Goal: Task Accomplishment & Management: Complete application form

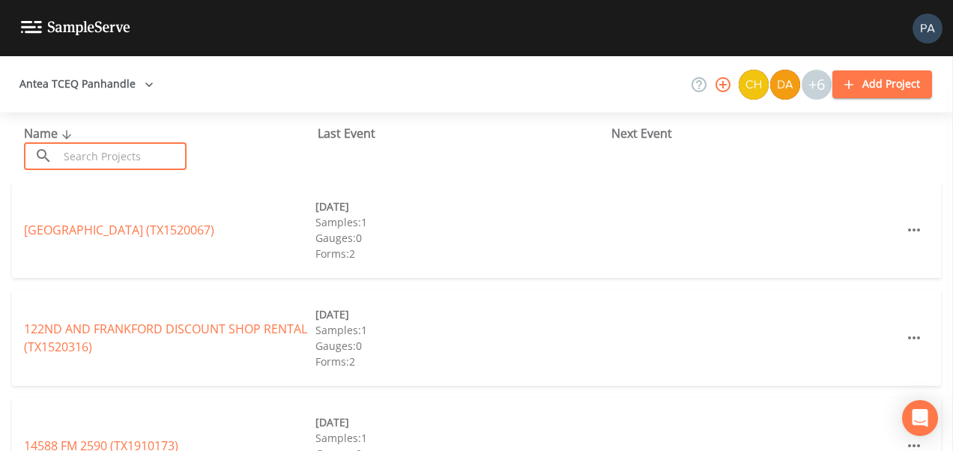
click at [87, 157] on input "text" at bounding box center [122, 156] width 128 height 28
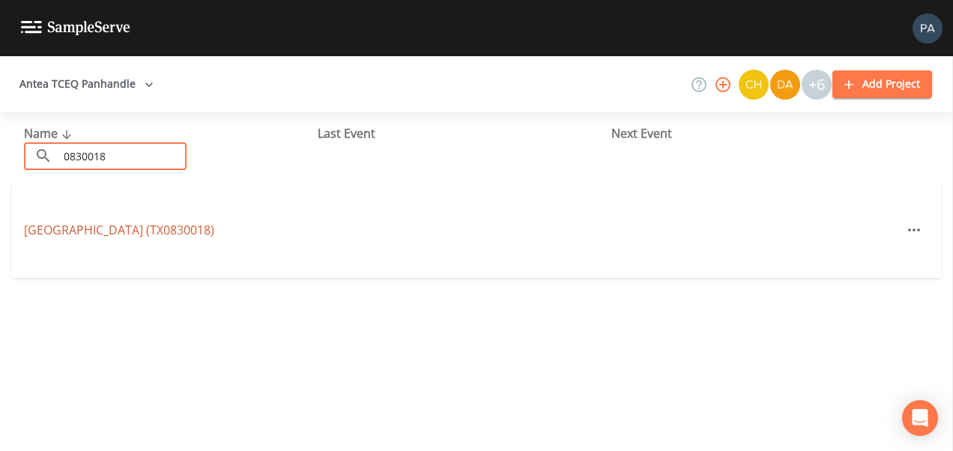
type input "0830018"
click at [115, 229] on link "[GEOGRAPHIC_DATA] (TX0830018)" at bounding box center [119, 230] width 190 height 16
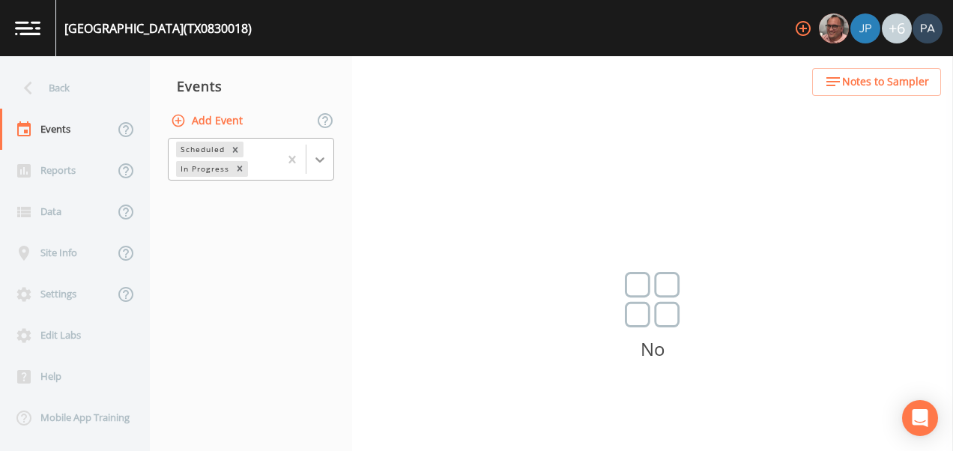
click at [331, 147] on div at bounding box center [320, 159] width 27 height 27
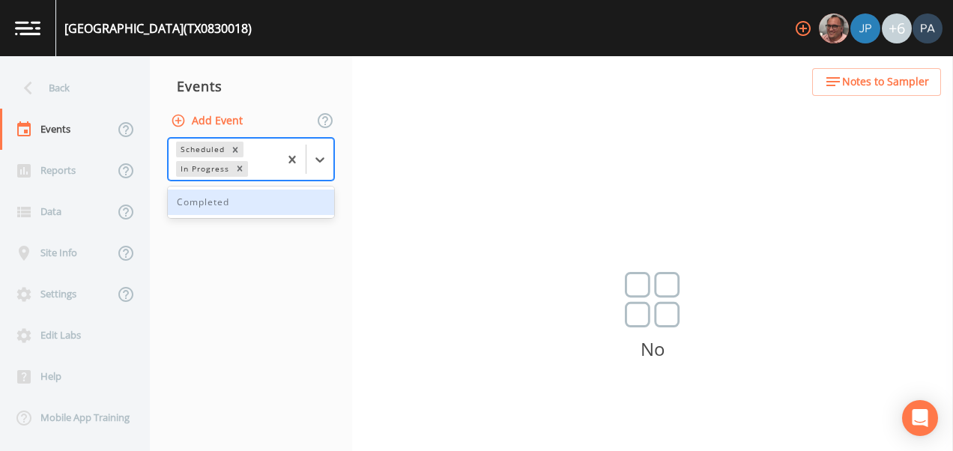
click at [301, 205] on div "Completed" at bounding box center [251, 202] width 166 height 25
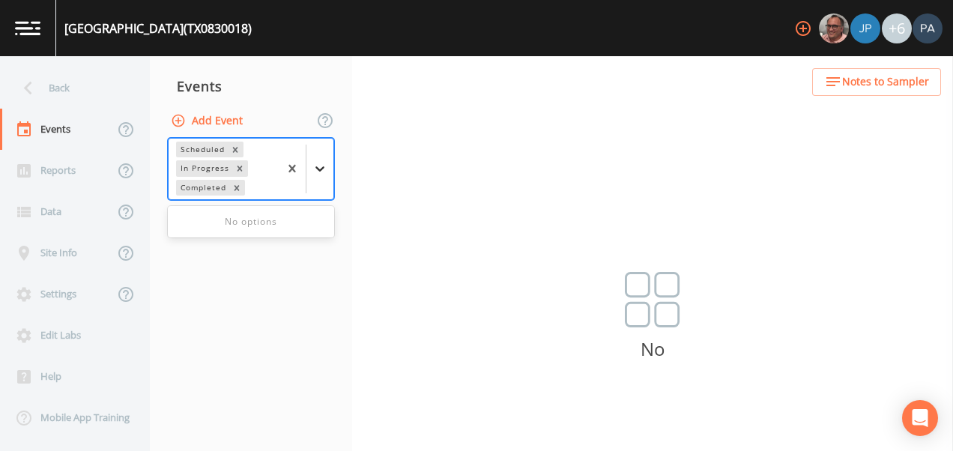
click at [322, 177] on div at bounding box center [320, 168] width 27 height 27
click at [327, 179] on div at bounding box center [320, 168] width 27 height 27
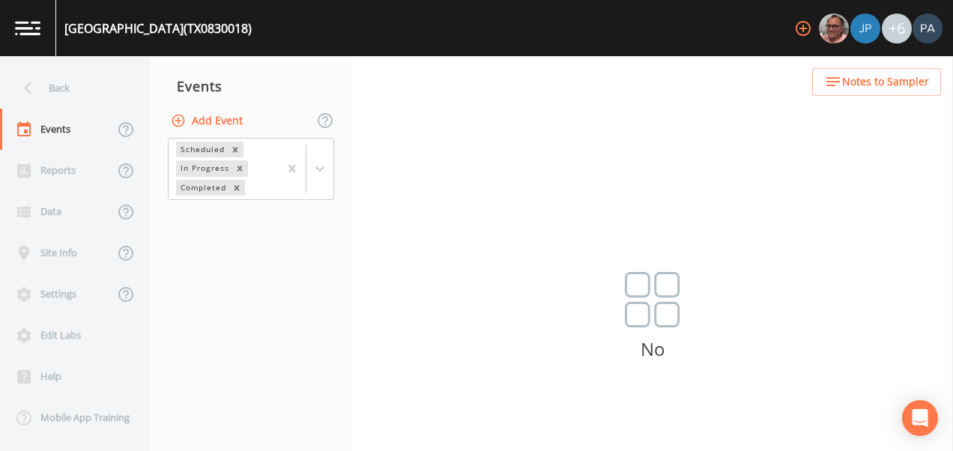
click at [463, 220] on div "Back Events Reports Data Site Info Settings Edit Labs Help Mobile App Training …" at bounding box center [476, 253] width 953 height 395
click at [330, 171] on div at bounding box center [320, 168] width 27 height 27
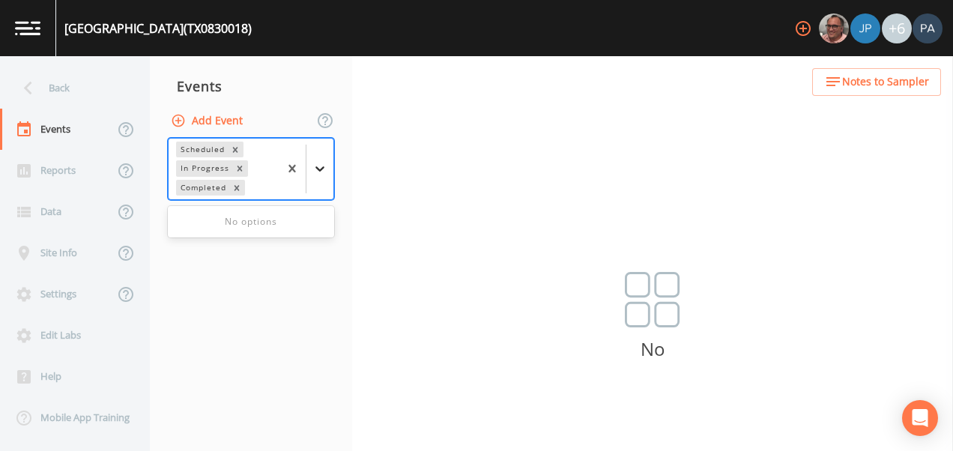
click at [326, 170] on icon at bounding box center [320, 168] width 15 height 15
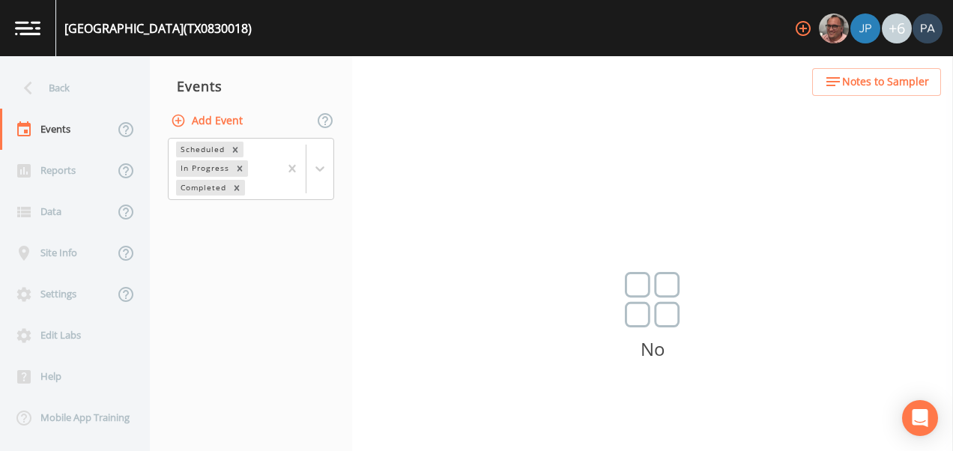
click at [384, 188] on div "Back Events Reports Data Site Info Settings Edit Labs Help Mobile App Training …" at bounding box center [476, 253] width 953 height 395
click at [319, 169] on icon at bounding box center [320, 168] width 15 height 15
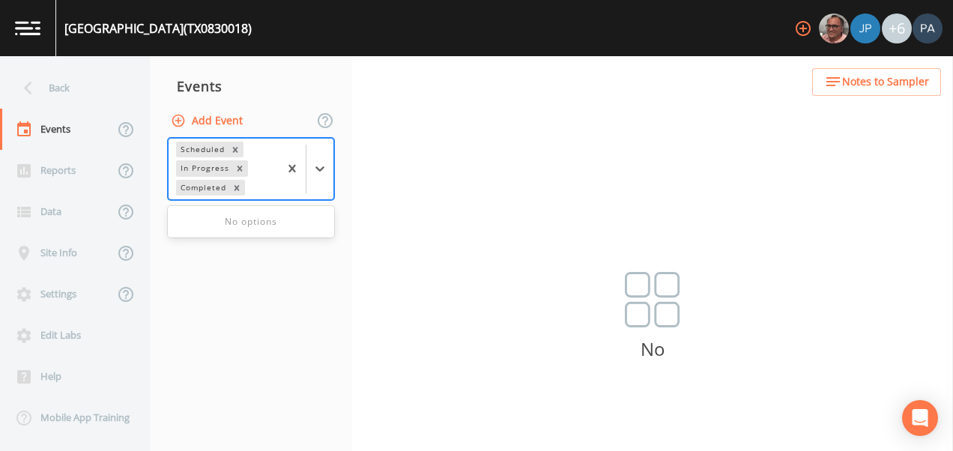
click at [278, 227] on div "No options" at bounding box center [251, 221] width 166 height 25
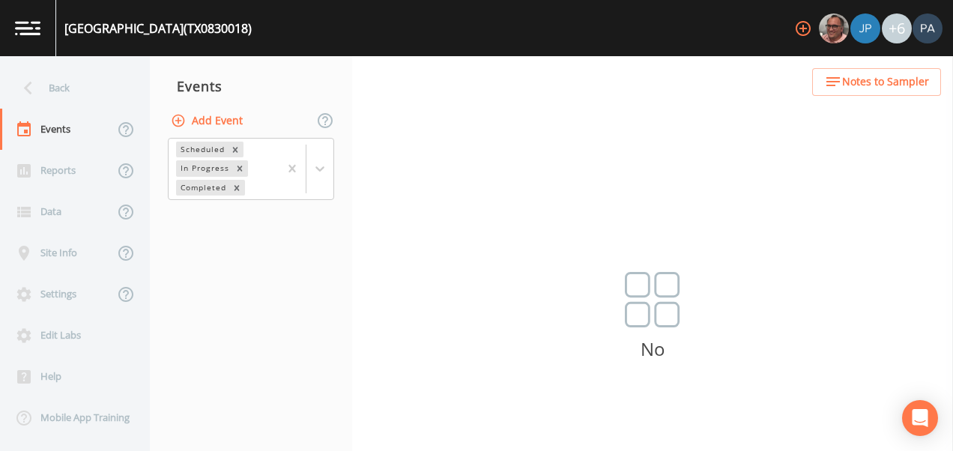
click at [474, 197] on div "Back Events Reports Data Site Info Settings Edit Labs Help Mobile App Training …" at bounding box center [476, 253] width 953 height 395
click at [217, 120] on button "Add Event" at bounding box center [208, 121] width 81 height 28
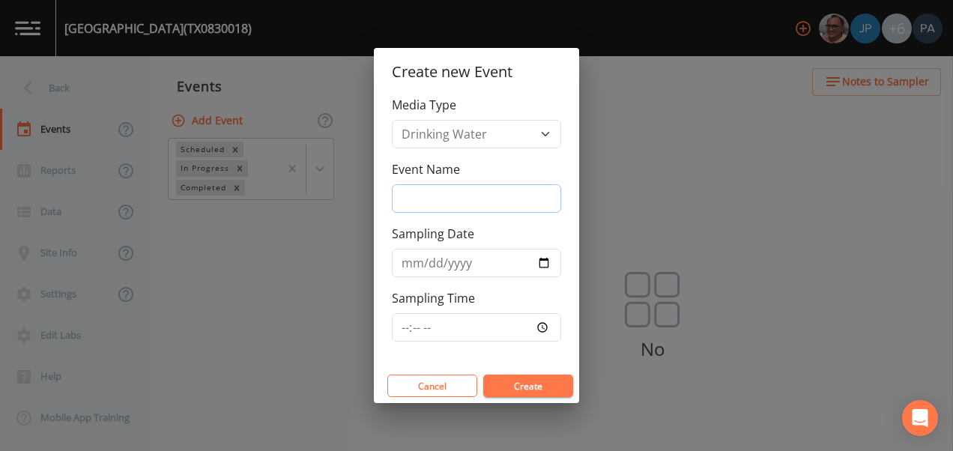
click at [441, 195] on input "Event Name" at bounding box center [476, 198] width 169 height 28
type input "4Q"
click at [513, 395] on button "Create" at bounding box center [528, 386] width 90 height 22
click at [514, 387] on button "Create" at bounding box center [528, 386] width 90 height 22
click at [542, 265] on input "[DATE]" at bounding box center [476, 263] width 169 height 28
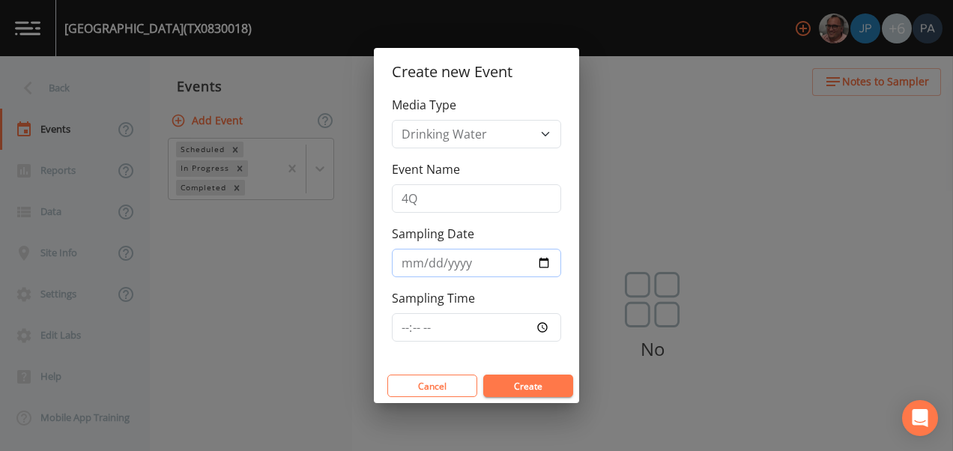
type input "[DATE]"
click at [516, 386] on button "Create" at bounding box center [528, 386] width 90 height 22
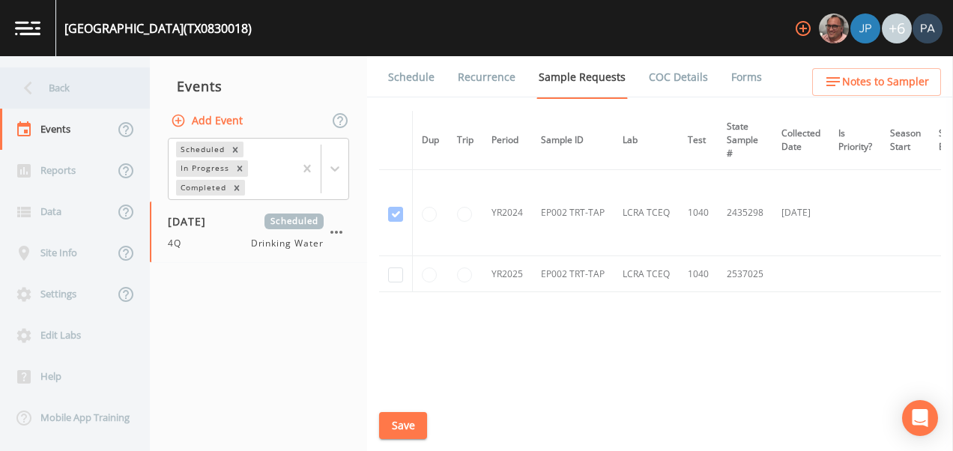
click at [52, 88] on div "Back" at bounding box center [67, 87] width 135 height 41
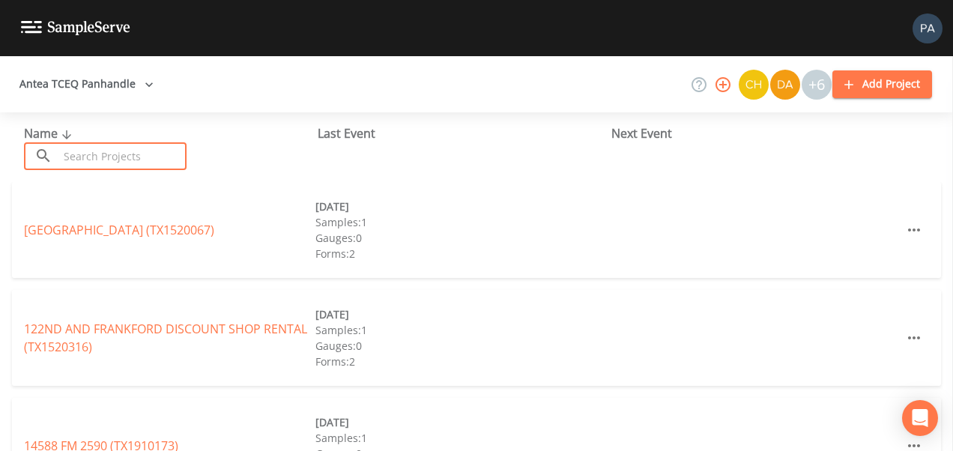
click at [121, 160] on input "text" at bounding box center [122, 156] width 128 height 28
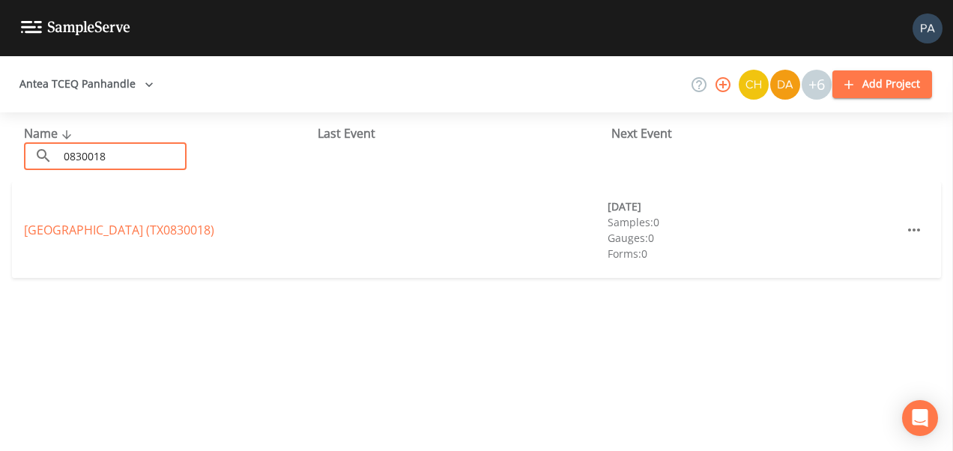
type input "0830018"
click at [195, 238] on div "[GEOGRAPHIC_DATA] (TX0830018)" at bounding box center [170, 230] width 292 height 18
click at [199, 230] on link "[GEOGRAPHIC_DATA] (TX0830018)" at bounding box center [119, 230] width 190 height 16
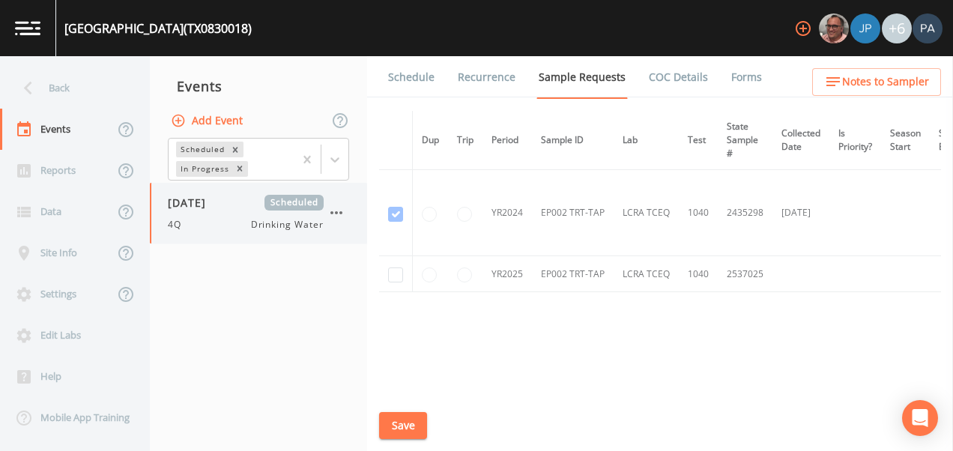
click at [318, 204] on span "Scheduled" at bounding box center [294, 203] width 59 height 16
click at [335, 213] on icon "button" at bounding box center [336, 212] width 12 height 3
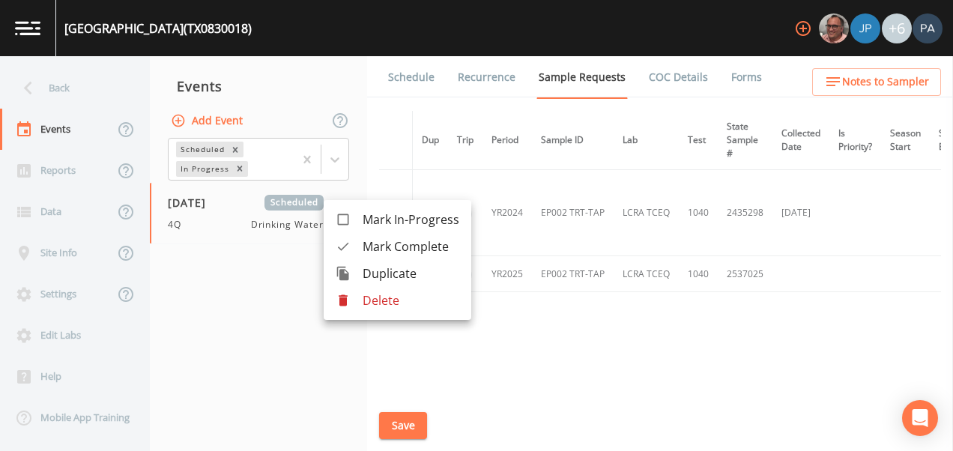
click at [381, 294] on p "Delete" at bounding box center [411, 301] width 97 height 18
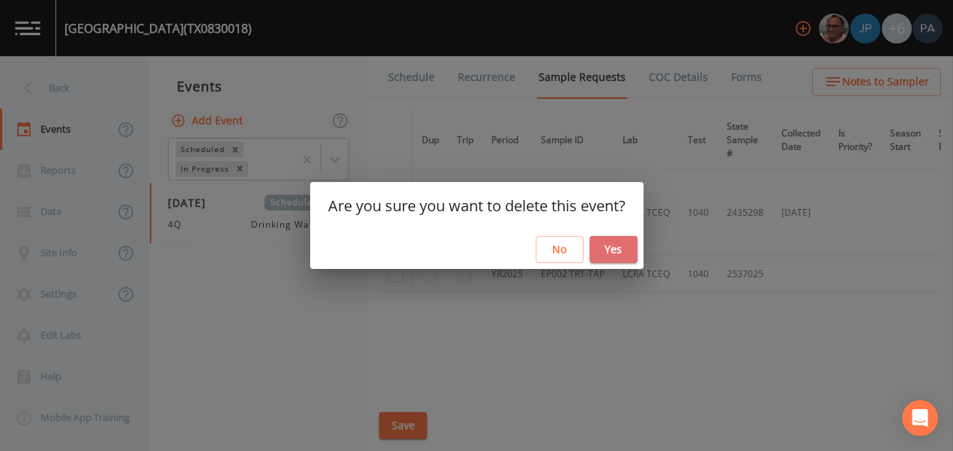
click at [600, 250] on button "Yes" at bounding box center [614, 250] width 48 height 28
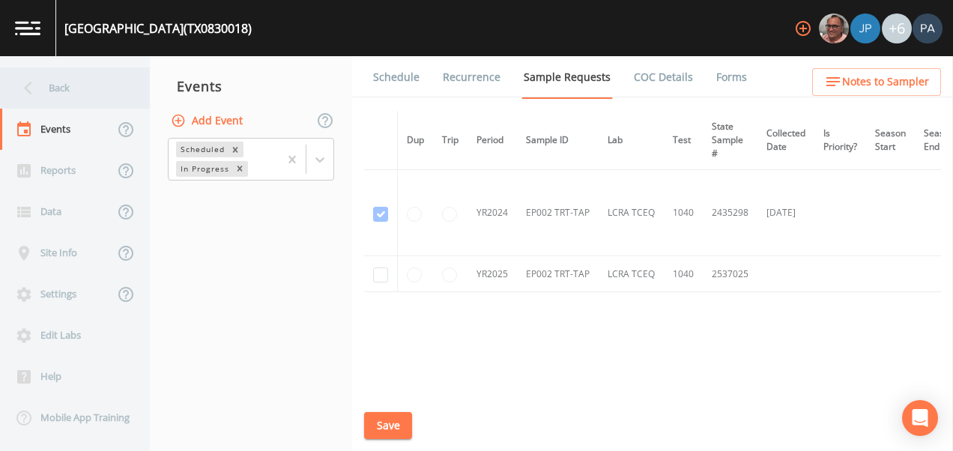
click at [94, 97] on div "Back" at bounding box center [67, 87] width 135 height 41
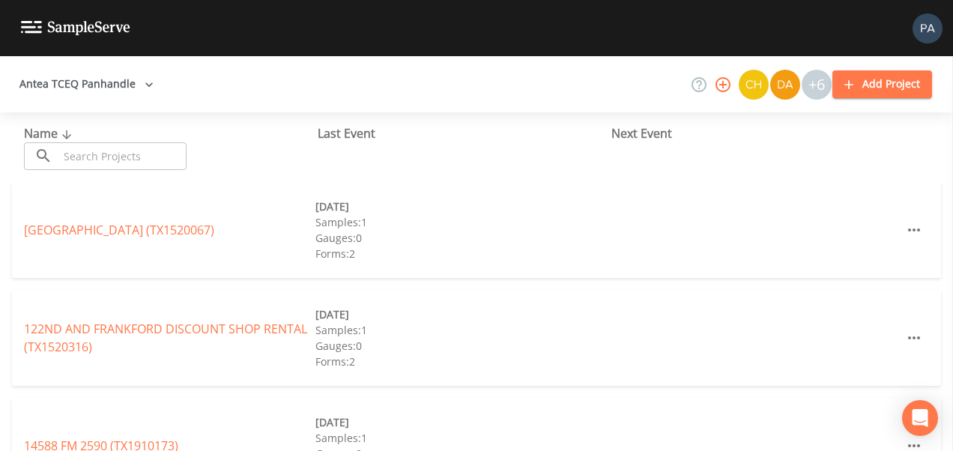
click at [118, 154] on input "text" at bounding box center [122, 156] width 128 height 28
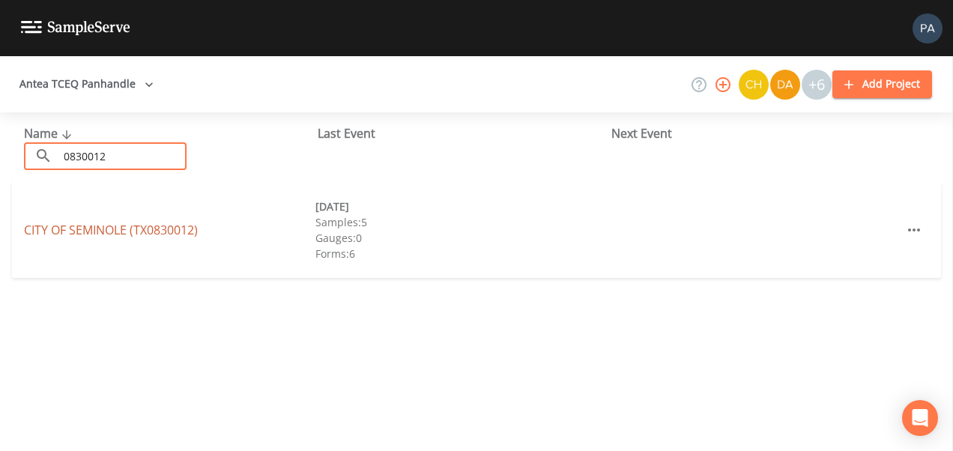
type input "0830012"
click at [73, 223] on link "CITY OF [GEOGRAPHIC_DATA] (TX0830012)" at bounding box center [111, 230] width 174 height 16
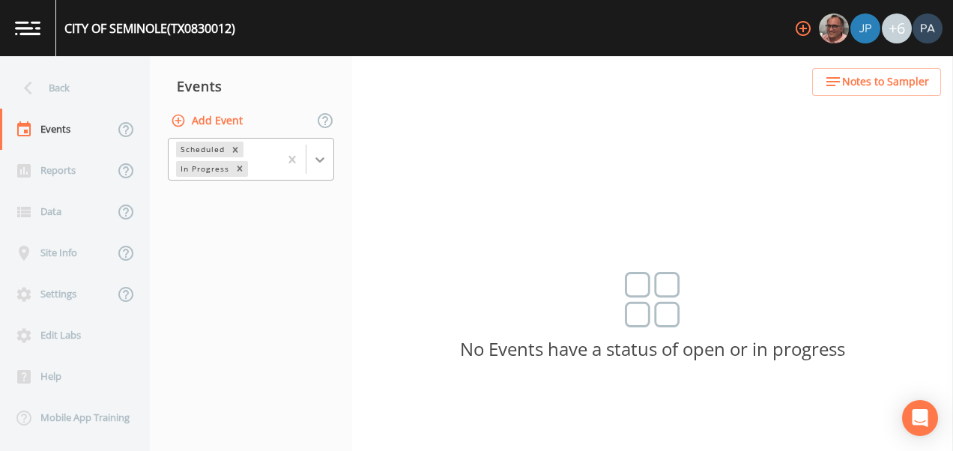
click at [323, 157] on icon at bounding box center [319, 159] width 9 height 5
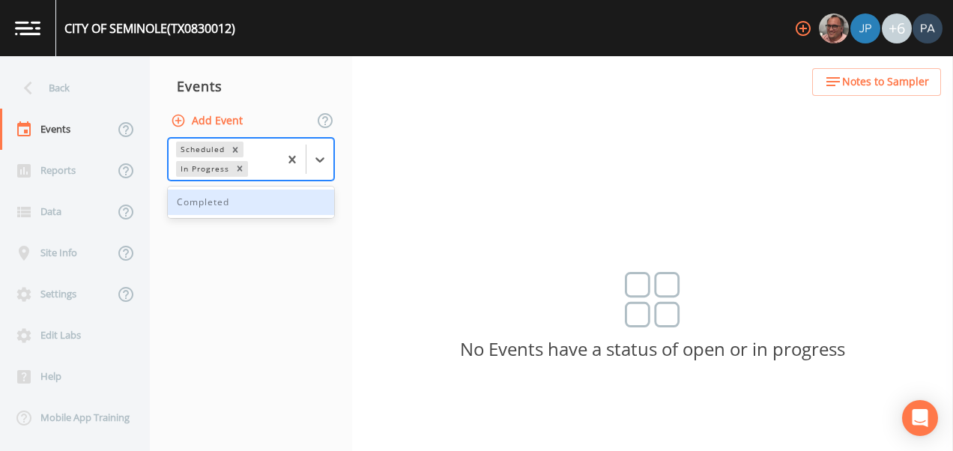
click at [288, 211] on div "Completed" at bounding box center [251, 202] width 166 height 25
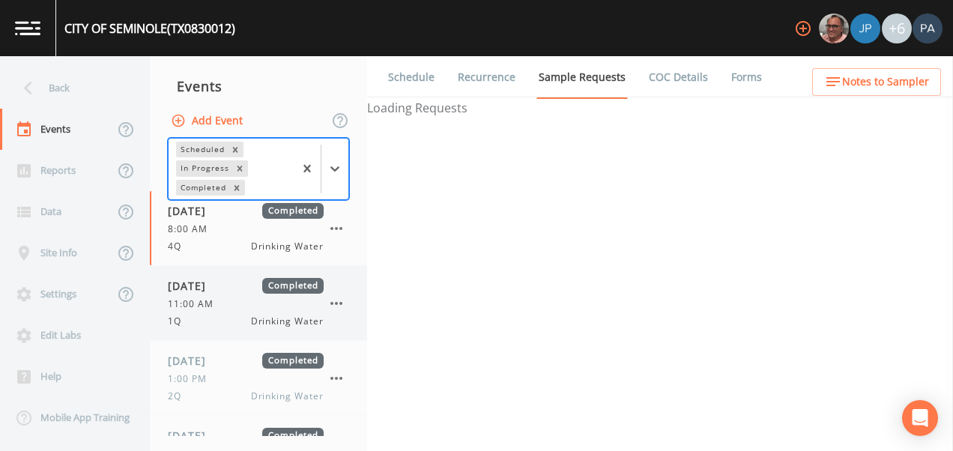
scroll to position [55, 0]
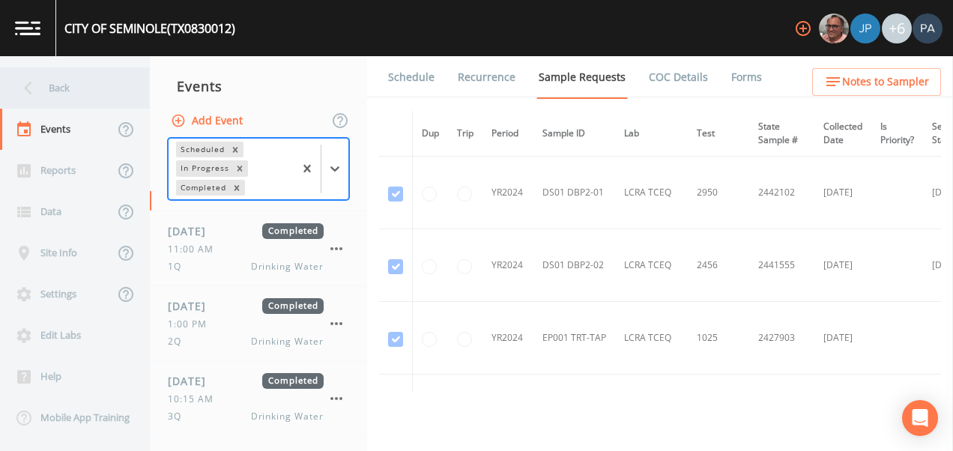
click at [79, 88] on div "Back" at bounding box center [67, 87] width 135 height 41
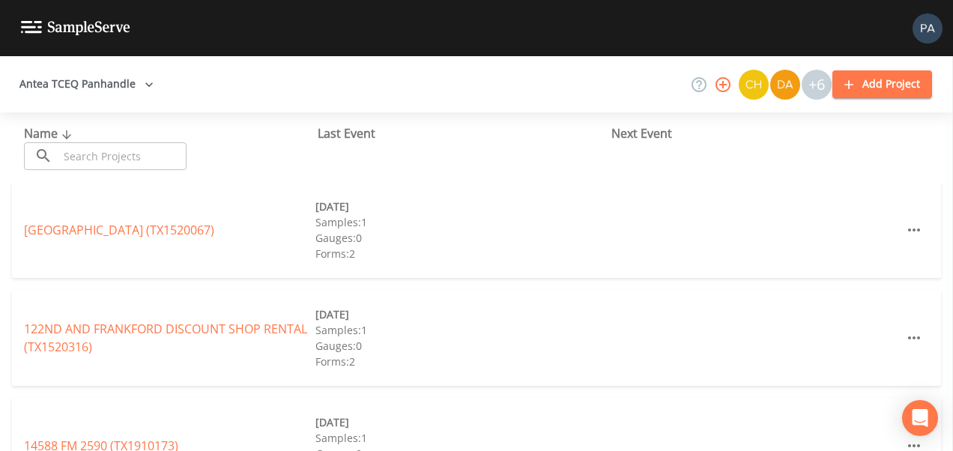
click at [143, 146] on input "text" at bounding box center [122, 156] width 128 height 28
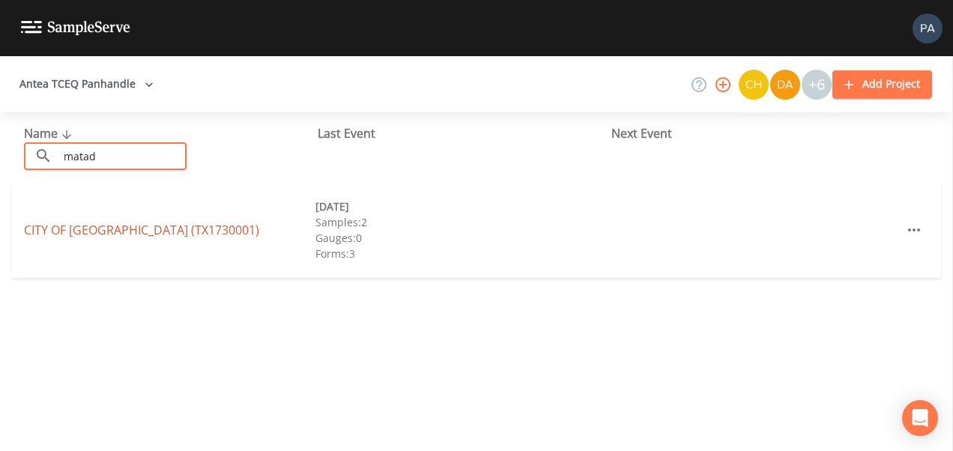
type input "matad"
click at [169, 232] on link "CITY OF [GEOGRAPHIC_DATA] (TX1730001)" at bounding box center [141, 230] width 235 height 16
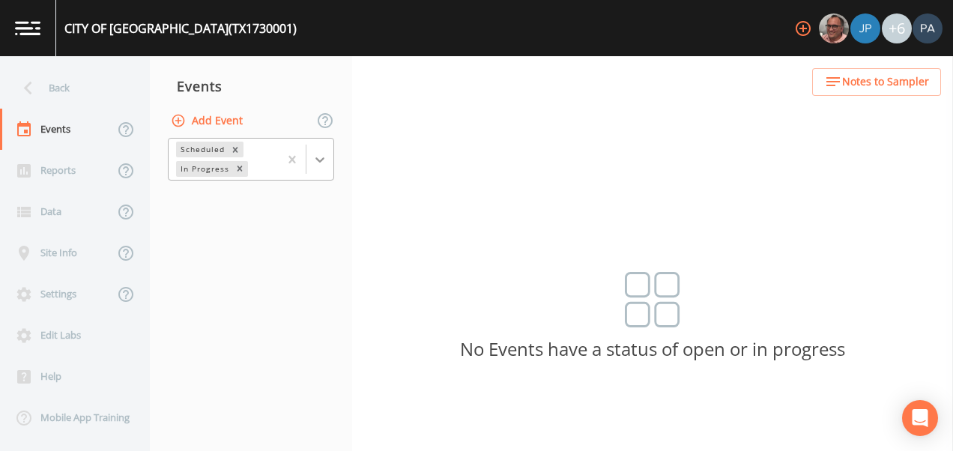
click at [316, 155] on icon at bounding box center [320, 159] width 15 height 15
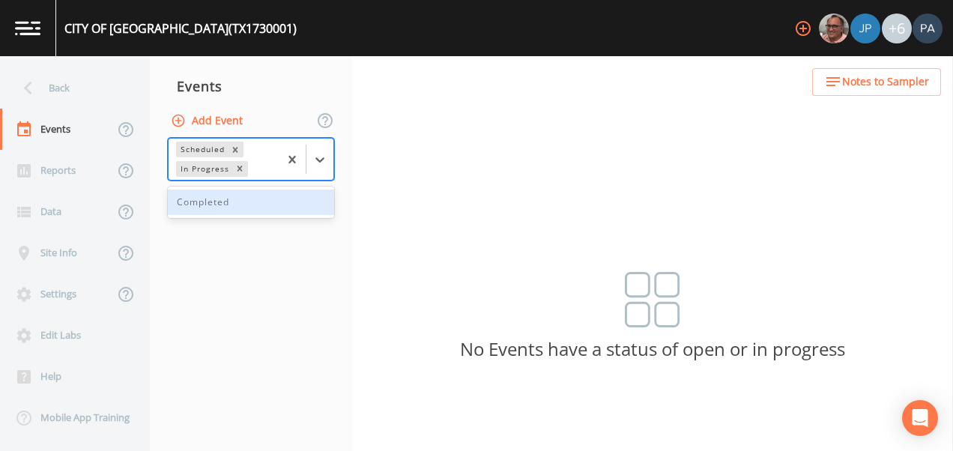
click at [301, 211] on div "Completed" at bounding box center [251, 202] width 166 height 25
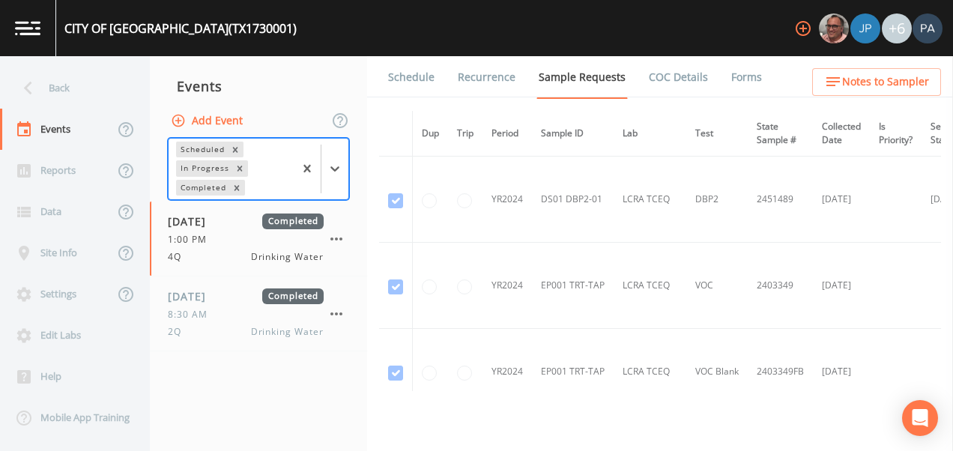
click at [310, 388] on nav "Events Add Event option Completed, selected. Scheduled In Progress Completed [D…" at bounding box center [258, 253] width 217 height 395
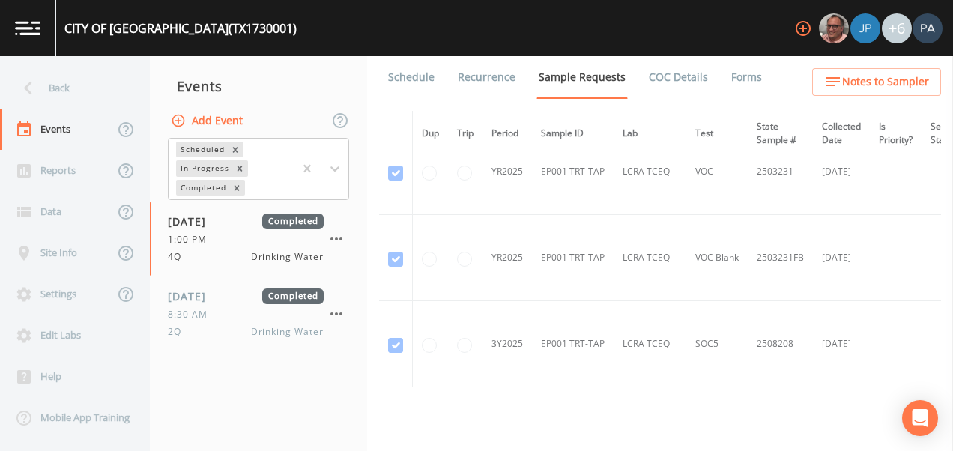
scroll to position [1304, 0]
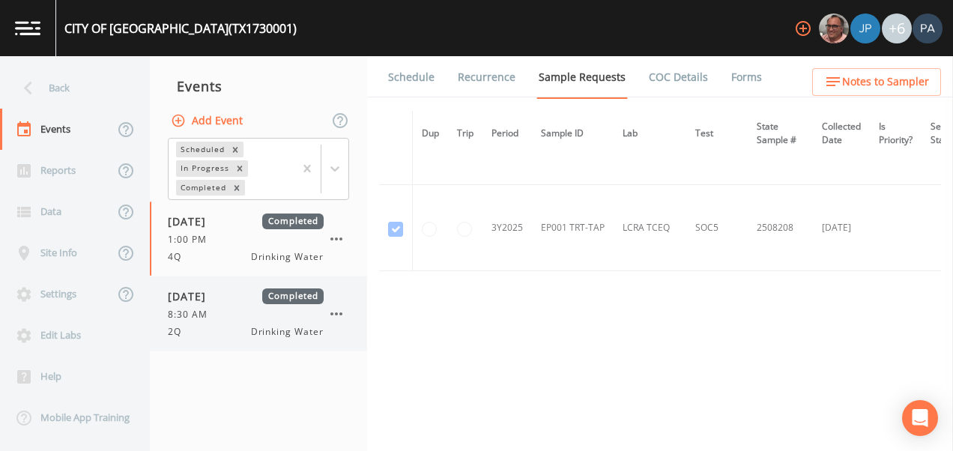
click at [253, 318] on div "8:30 AM" at bounding box center [246, 314] width 156 height 13
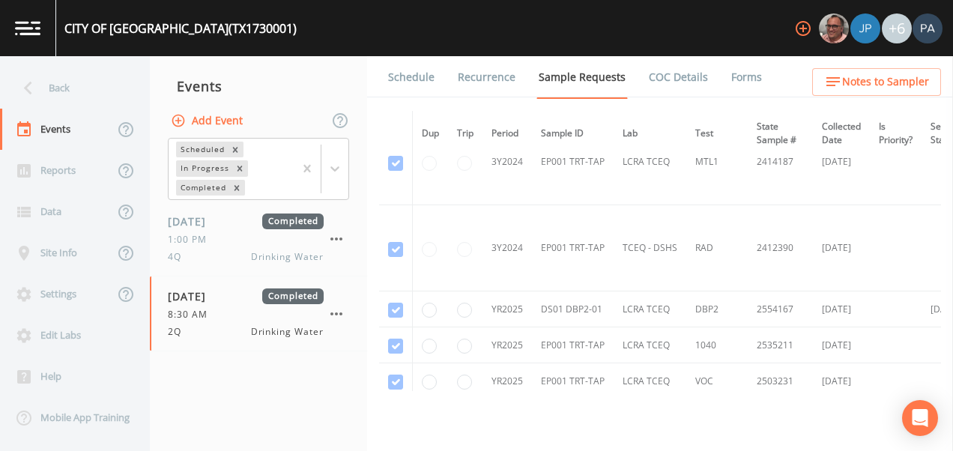
scroll to position [1103, 0]
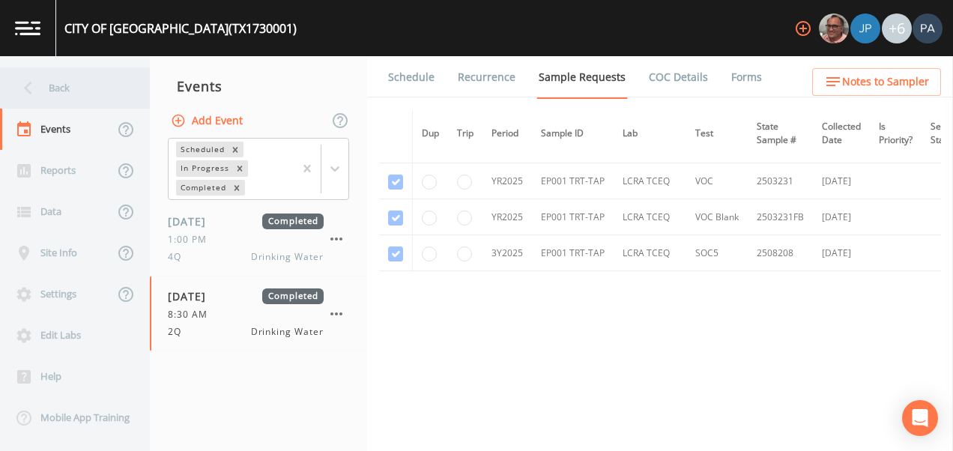
click at [67, 77] on div "Back" at bounding box center [67, 87] width 135 height 41
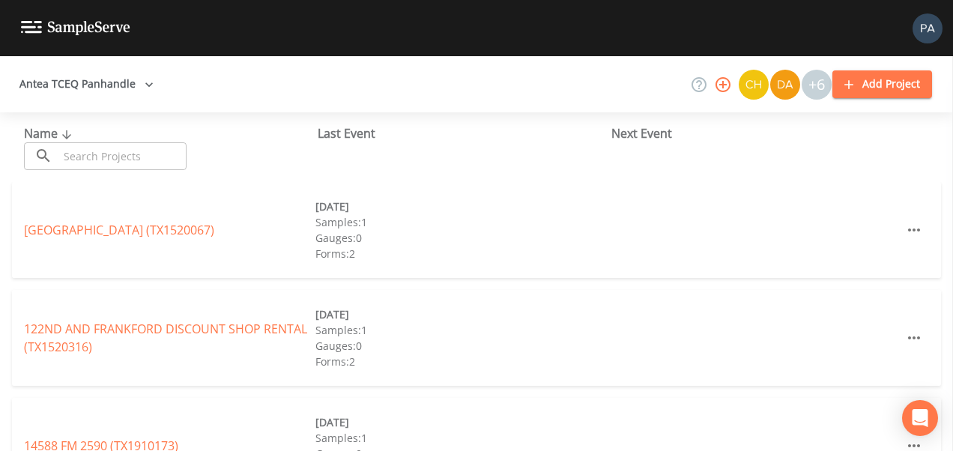
click at [141, 151] on input "text" at bounding box center [122, 156] width 128 height 28
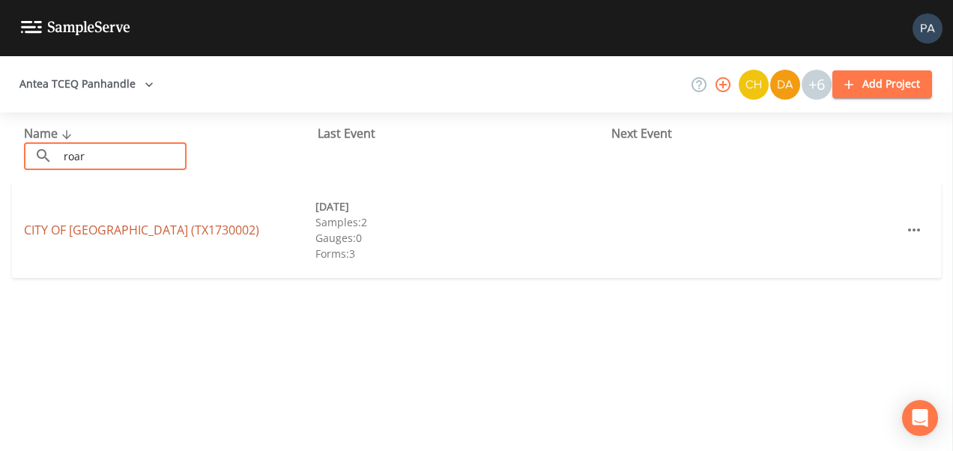
type input "roar"
click at [161, 228] on link "CITY OF [GEOGRAPHIC_DATA] (TX1730002)" at bounding box center [141, 230] width 235 height 16
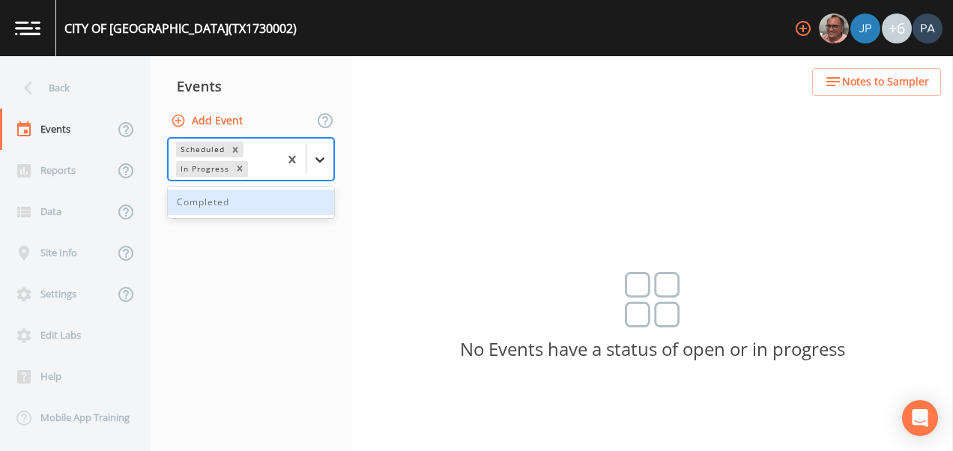
click at [310, 163] on div at bounding box center [320, 159] width 27 height 27
click at [256, 214] on div "Completed" at bounding box center [251, 202] width 166 height 25
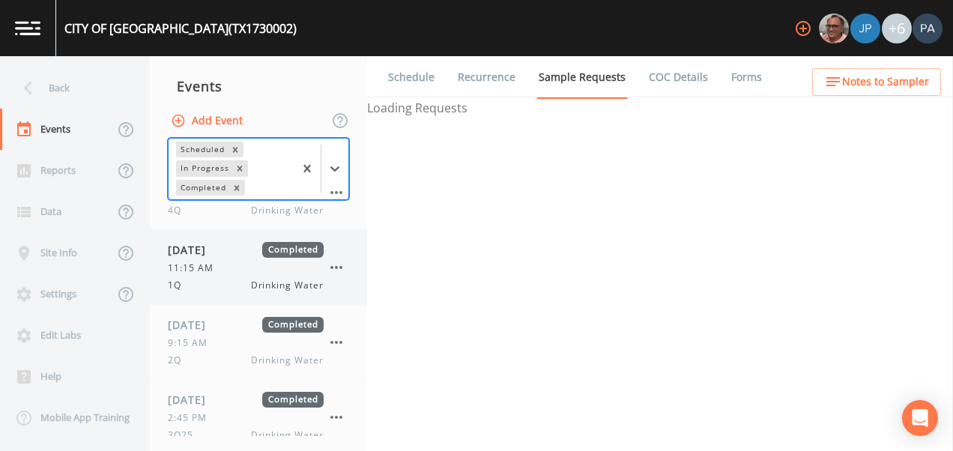
scroll to position [130, 0]
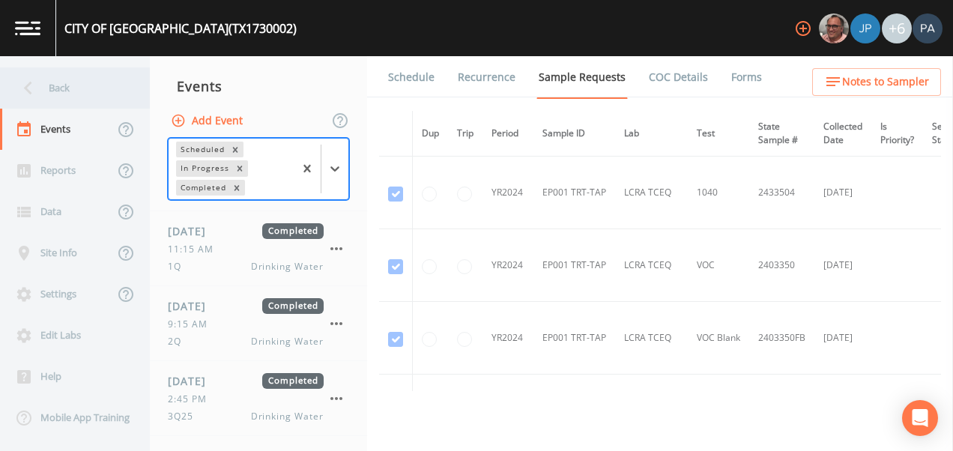
click at [89, 94] on div "Back" at bounding box center [67, 87] width 135 height 41
